Goal: Transaction & Acquisition: Purchase product/service

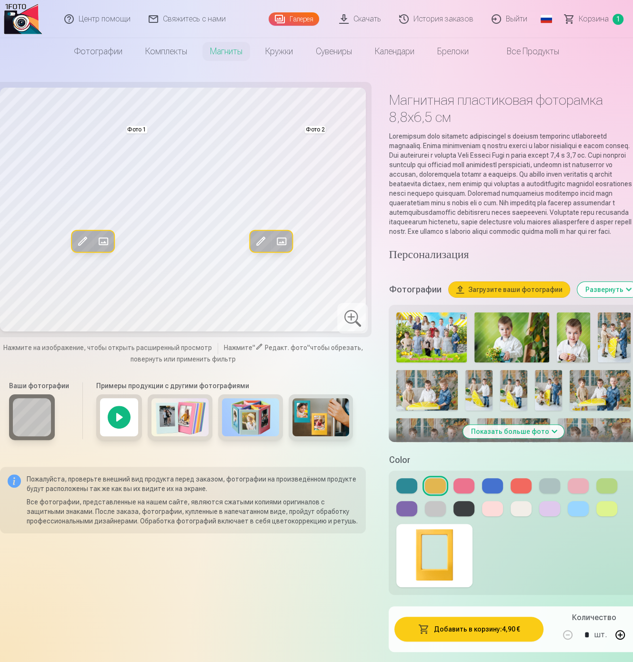
click at [466, 30] on link "История заказов" at bounding box center [437, 19] width 92 height 38
